Goal: Task Accomplishment & Management: Manage account settings

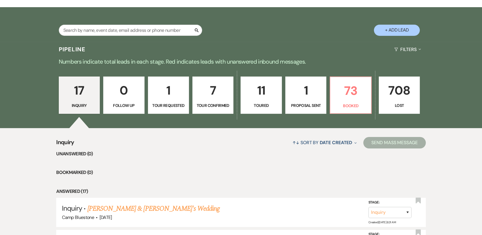
scroll to position [106, 0]
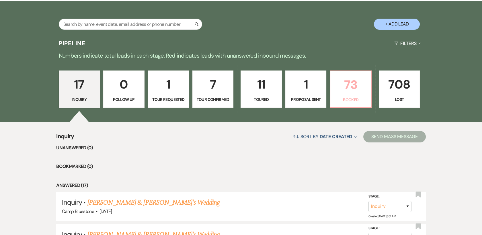
click at [353, 90] on p "73" at bounding box center [351, 84] width 34 height 19
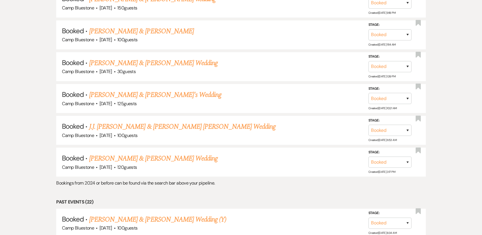
scroll to position [835, 0]
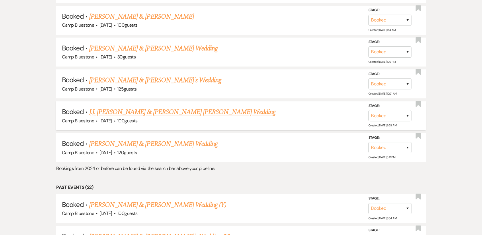
click at [123, 111] on link "J.J. [PERSON_NAME] & [PERSON_NAME] [PERSON_NAME] Wedding" at bounding box center [182, 112] width 186 height 10
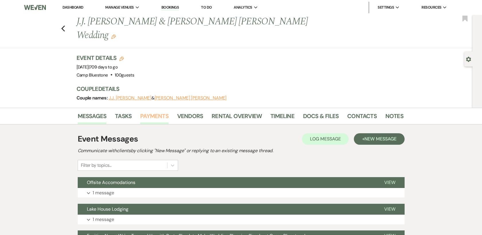
click at [161, 112] on link "Payments" at bounding box center [154, 118] width 28 height 13
